Goal: Information Seeking & Learning: Learn about a topic

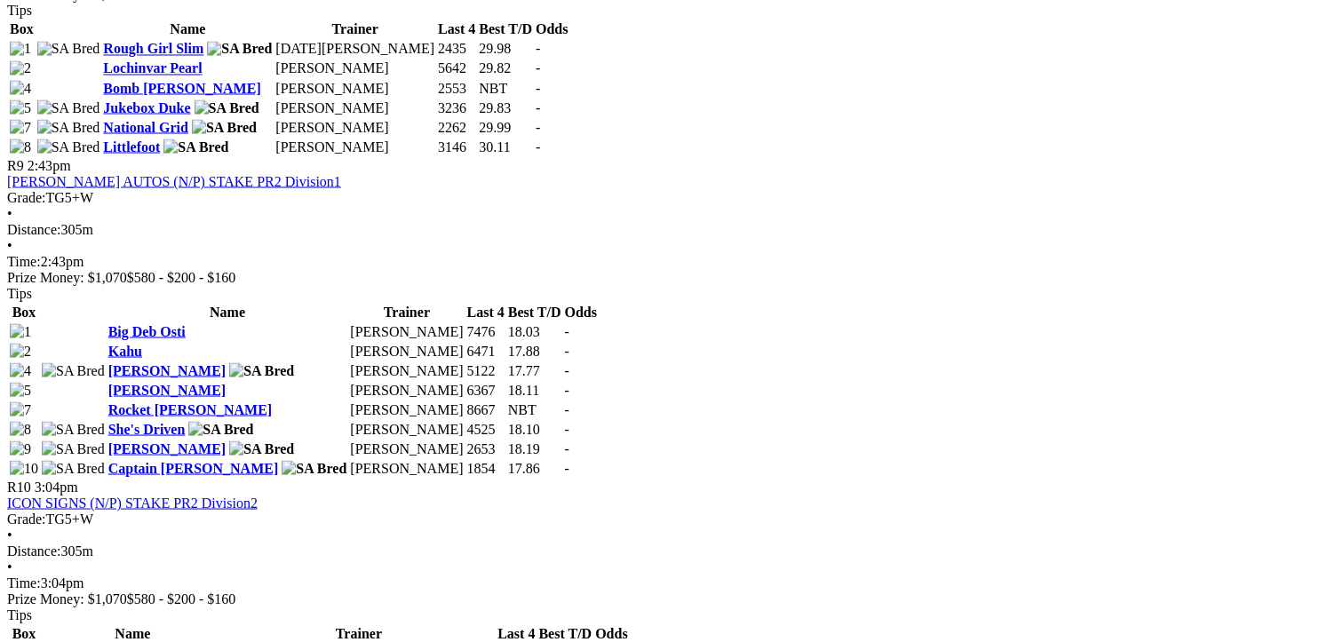
scroll to position [3286, 0]
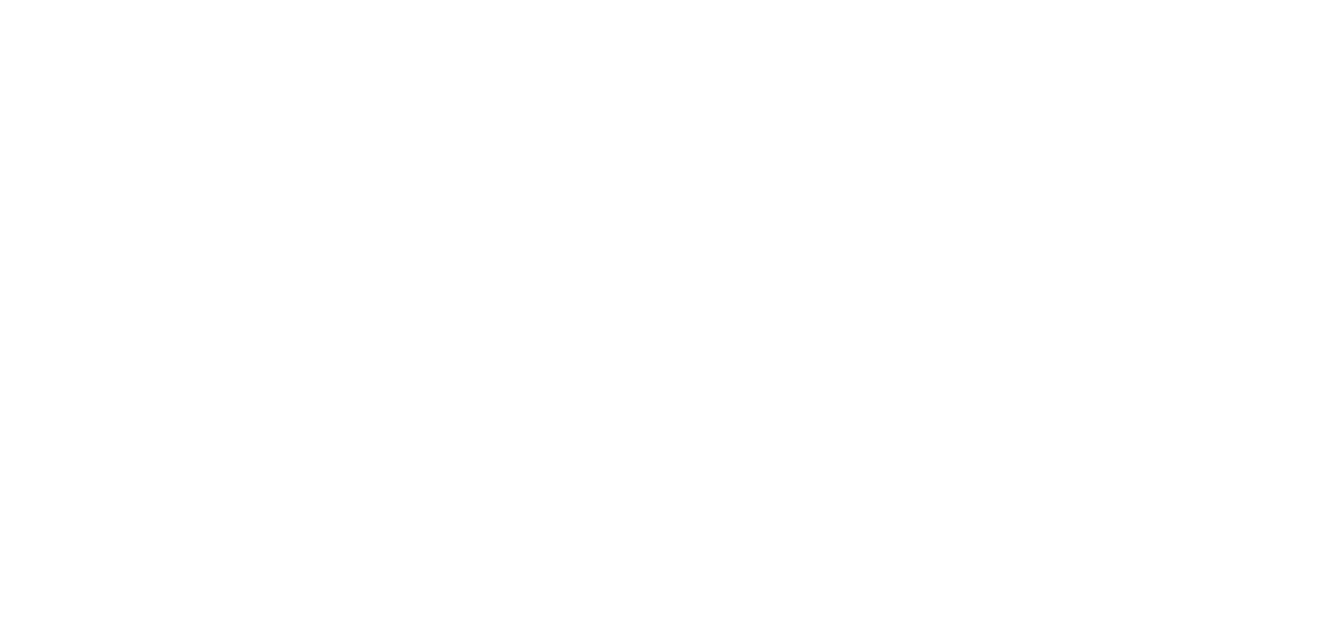
scroll to position [2042, 0]
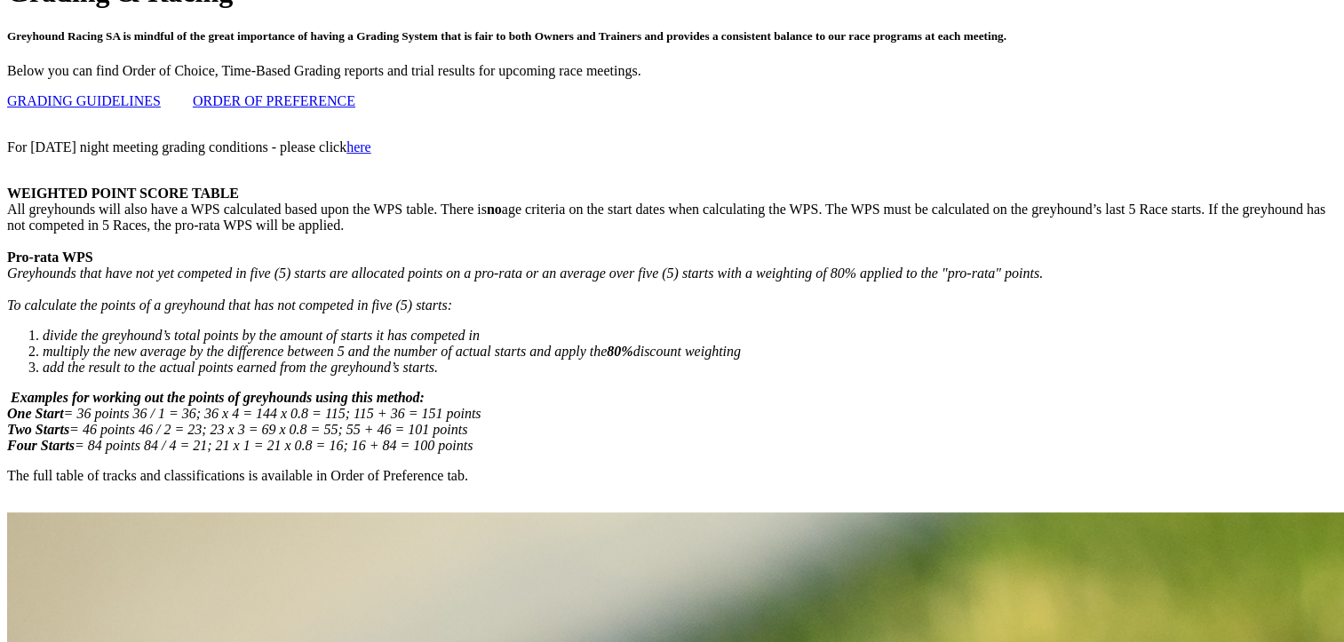
scroll to position [0, 0]
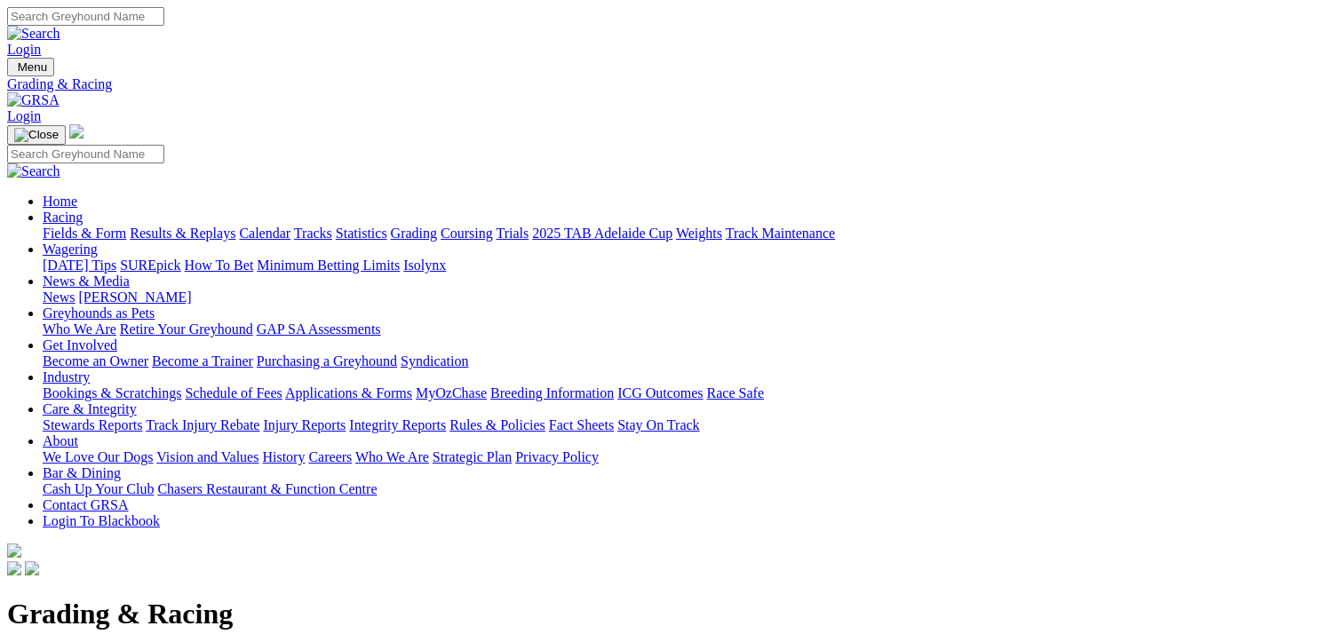
click at [55, 226] on link "Fields & Form" at bounding box center [84, 233] width 83 height 15
